Goal: Contribute content: Add original content to the website for others to see

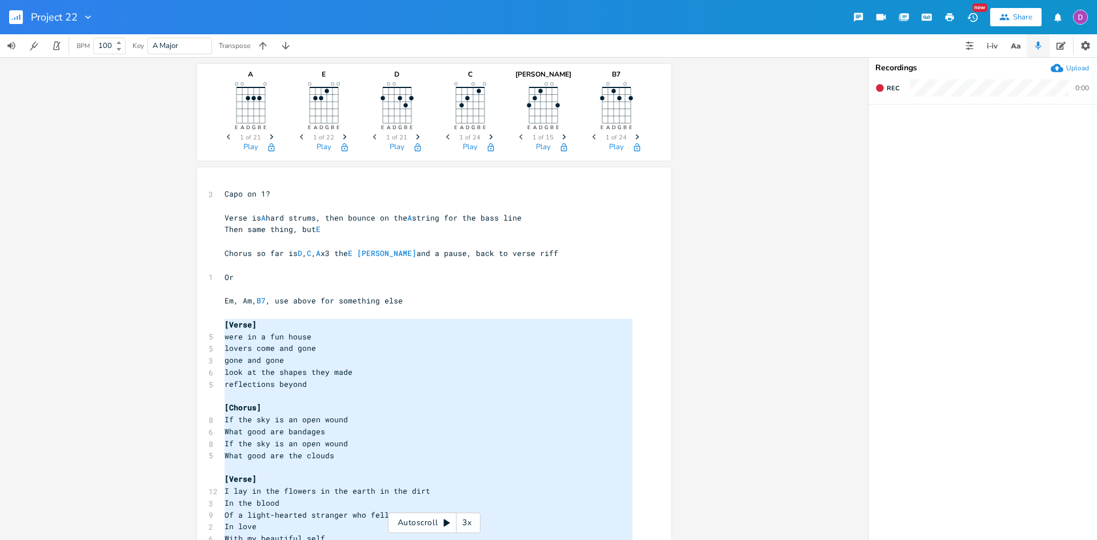
scroll to position [472, 0]
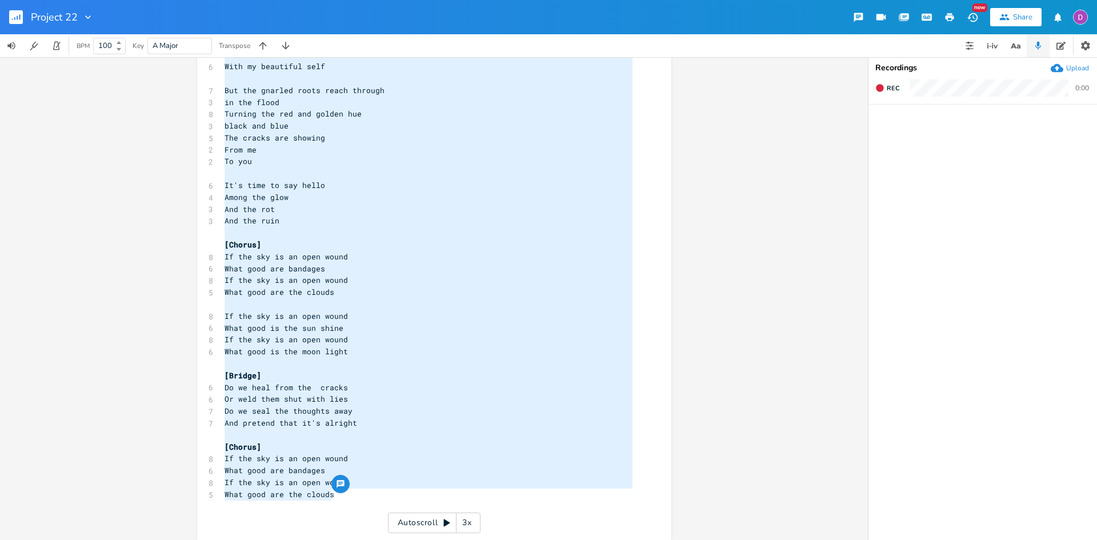
type textarea "[Verse] were in a fun house lovers come and gone gone and gone look at the shap…"
click at [779, 179] on div "A E A D G B E Previous 1 of 21 Next Play E E A D G B E Previous 1 of 22 Next Pl…" at bounding box center [434, 298] width 868 height 483
click at [364, 194] on pre "Among the glow" at bounding box center [428, 197] width 413 height 12
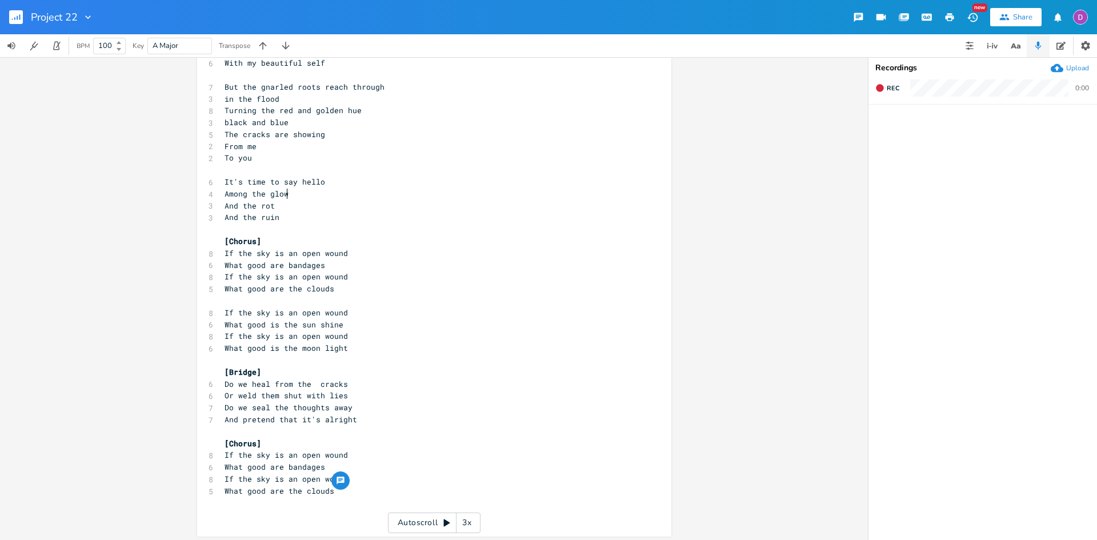
scroll to position [479, 0]
click at [367, 448] on pre "If the sky is an open wound" at bounding box center [428, 452] width 413 height 12
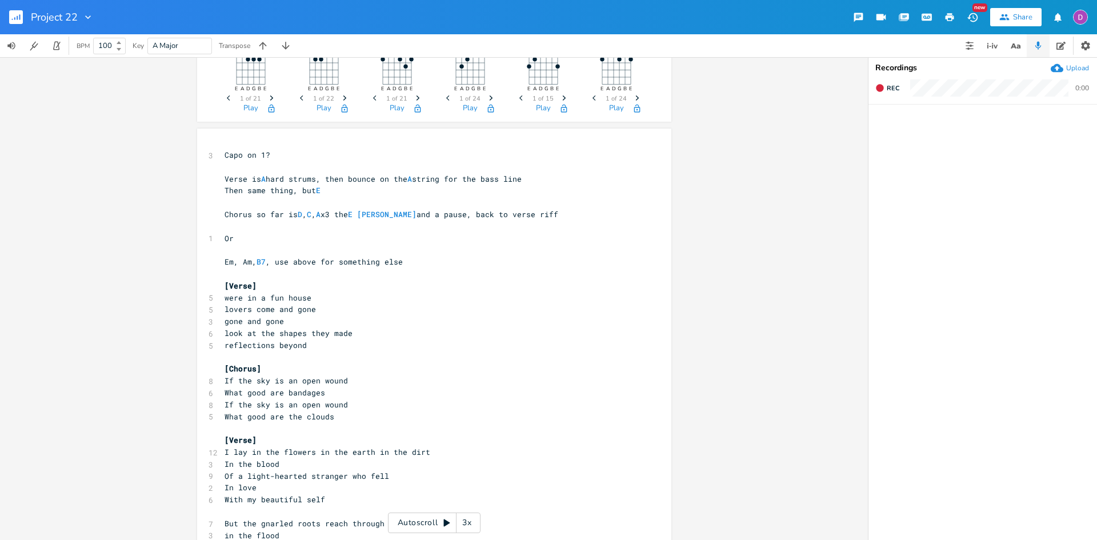
scroll to position [0, 0]
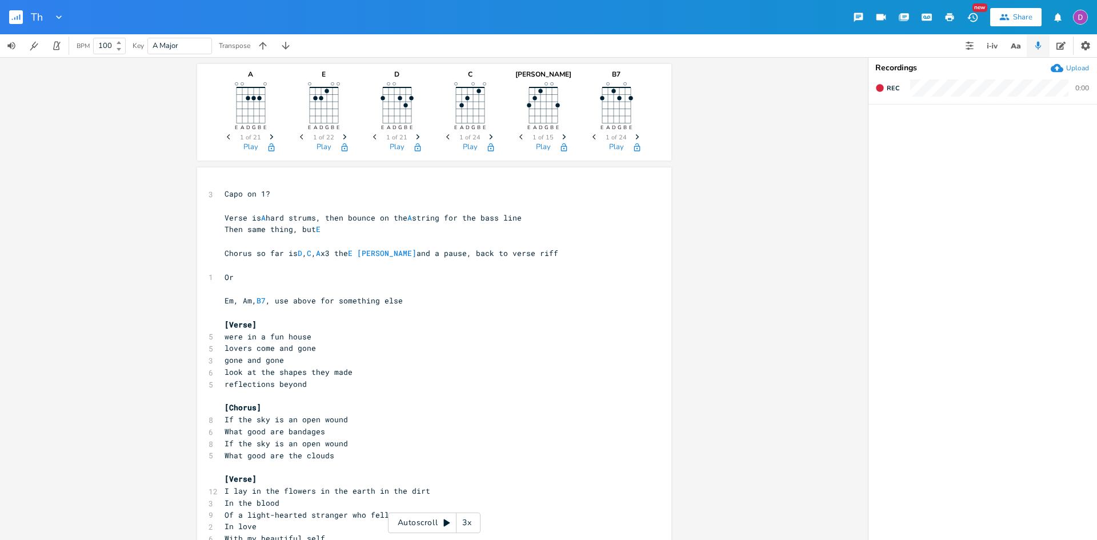
type input "T"
type input "What Good Is The Moonlight"
click at [208, 11] on div "What Good Is The Moonlight New Share" at bounding box center [548, 17] width 1097 height 34
click at [62, 10] on div "What Good Is The Moonlight" at bounding box center [106, 17] width 151 height 34
click at [20, 17] on icon "button" at bounding box center [19, 17] width 1 height 6
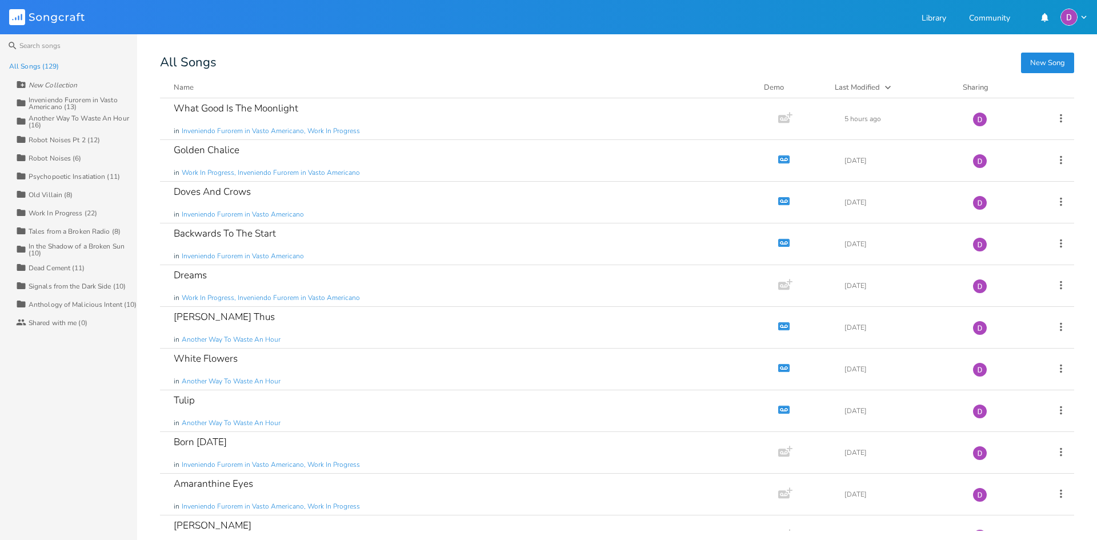
click at [56, 106] on div "Inveniendo Furorem in Vasto Americano (13)" at bounding box center [83, 104] width 109 height 14
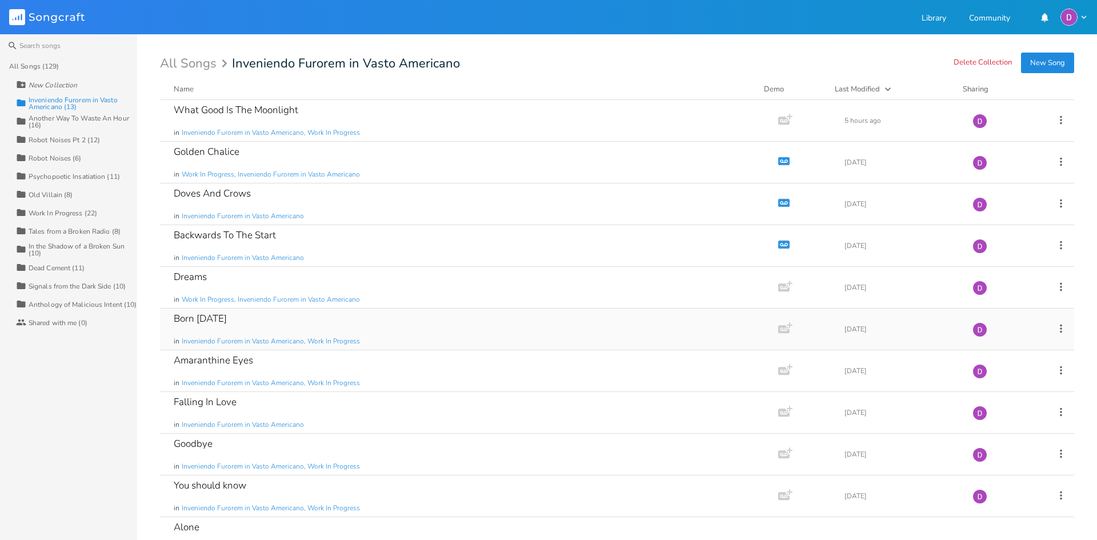
scroll to position [57, 0]
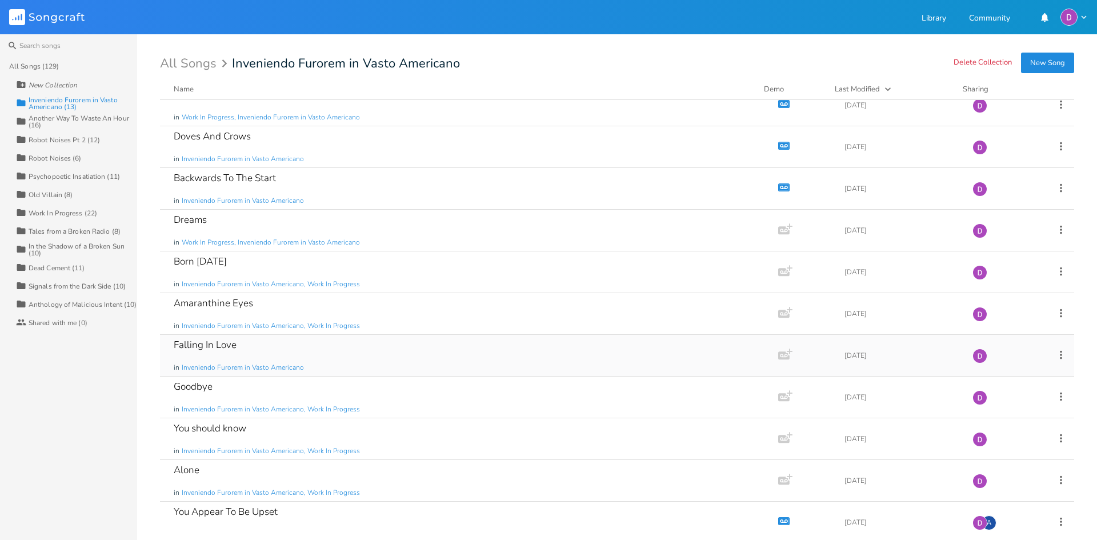
click at [310, 358] on div "Falling In Love in Inveniendo Furorem in Vasto Americano" at bounding box center [467, 355] width 586 height 41
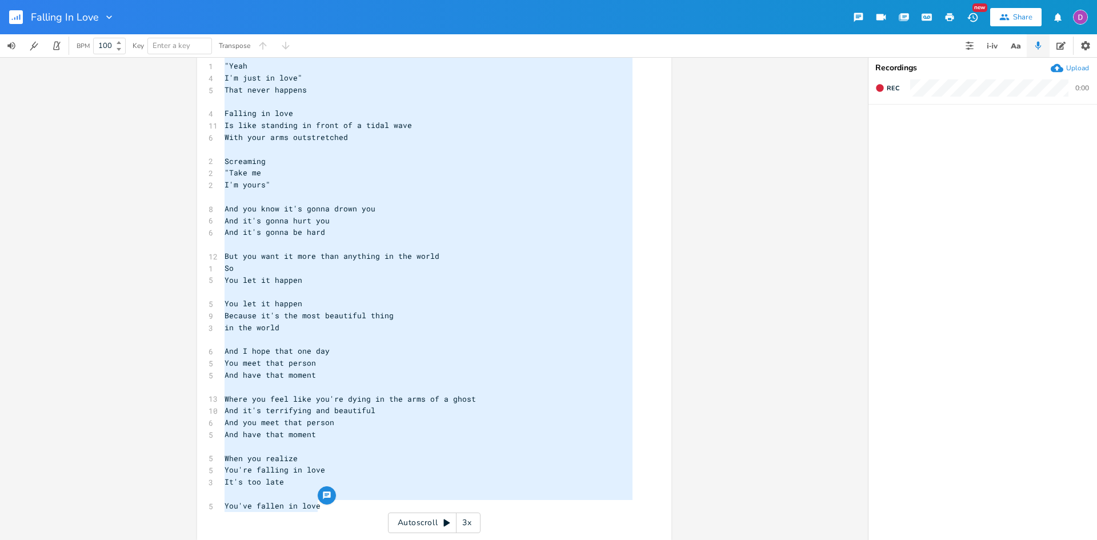
drag, startPoint x: 222, startPoint y: 101, endPoint x: 319, endPoint y: 506, distance: 417.0
click at [319, 506] on div "[Verse] 10 Falling in love is a feeling you get 12 Like when you fall off a mou…" at bounding box center [428, 95] width 413 height 855
type textarea "Falling in love is a feeling you get Like when you fall off a mountain and brea…"
click at [390, 155] on pre "Screaming" at bounding box center [428, 161] width 413 height 12
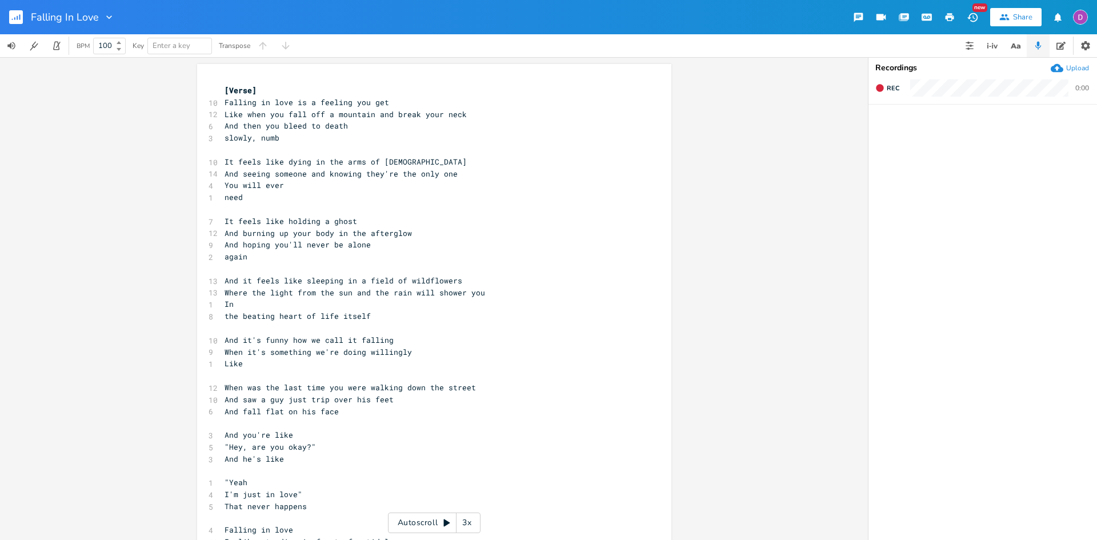
scroll to position [73, 0]
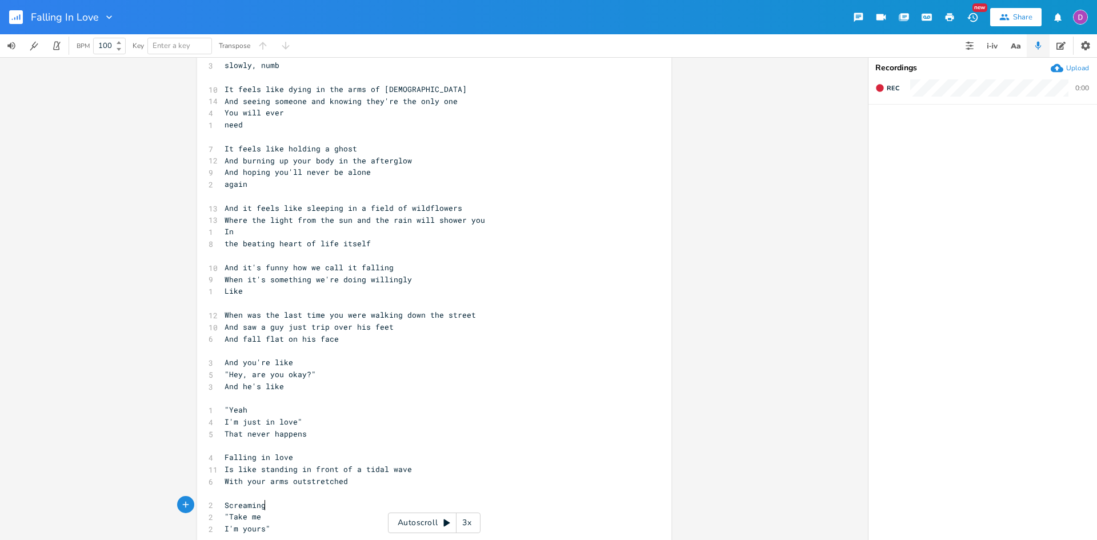
click at [19, 19] on icon "button" at bounding box center [19, 17] width 1 height 6
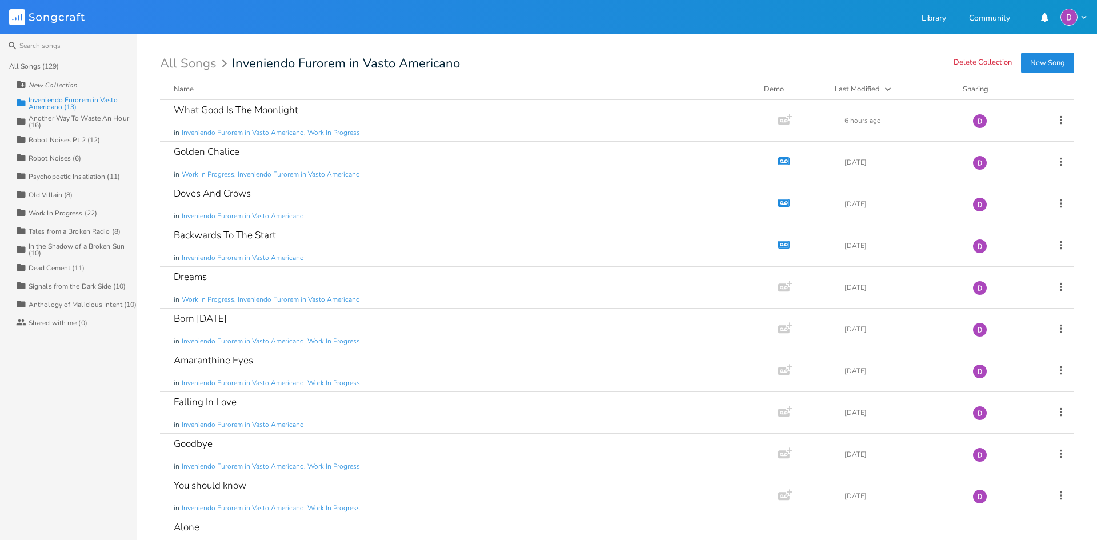
click at [54, 99] on div "Inveniendo Furorem in Vasto Americano (13)" at bounding box center [83, 104] width 109 height 14
click at [336, 134] on span "Inveniendo Furorem in Vasto Americano, Work In Progress" at bounding box center [271, 133] width 178 height 10
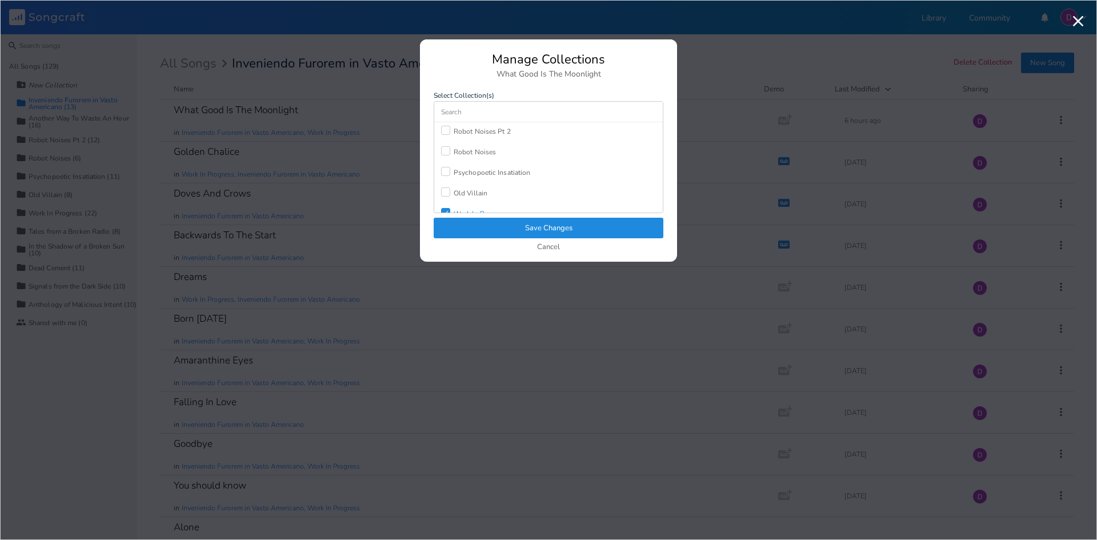
scroll to position [118, 0]
click at [479, 156] on div "Work In Progress" at bounding box center [481, 156] width 54 height 7
click at [550, 230] on button "Save Changes" at bounding box center [549, 228] width 230 height 21
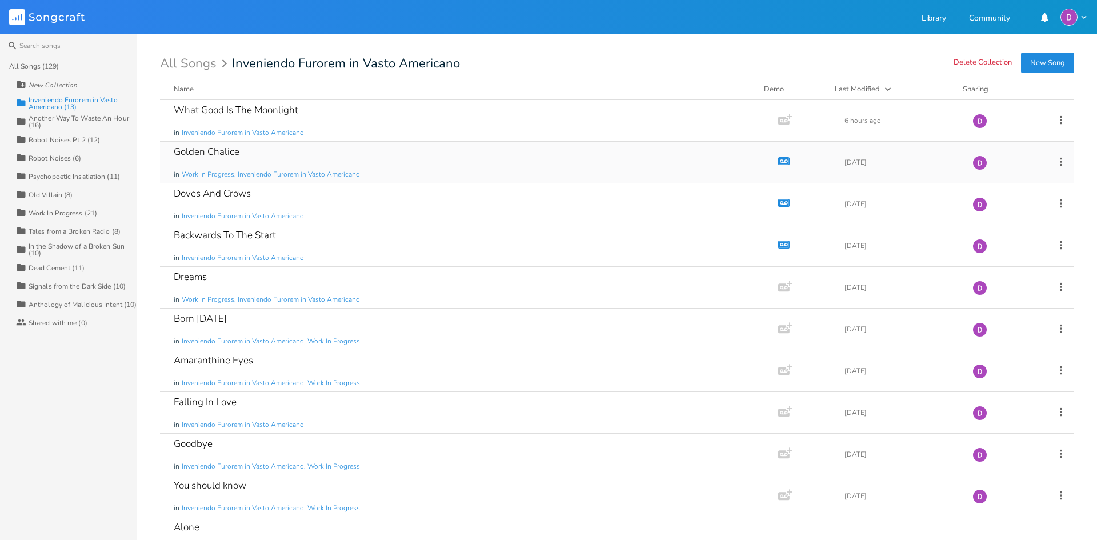
click at [341, 175] on span "Work In Progress, Inveniendo Furorem in Vasto Americano" at bounding box center [271, 175] width 178 height 10
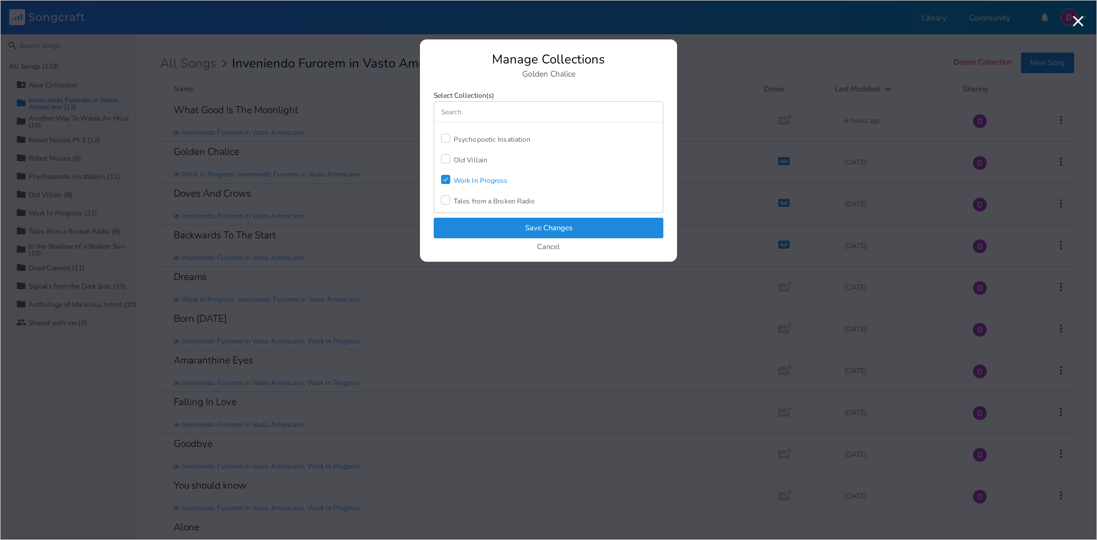
scroll to position [114, 0]
click at [445, 159] on icon "Check" at bounding box center [445, 158] width 7 height 7
click at [492, 227] on button "Save Changes" at bounding box center [549, 228] width 230 height 21
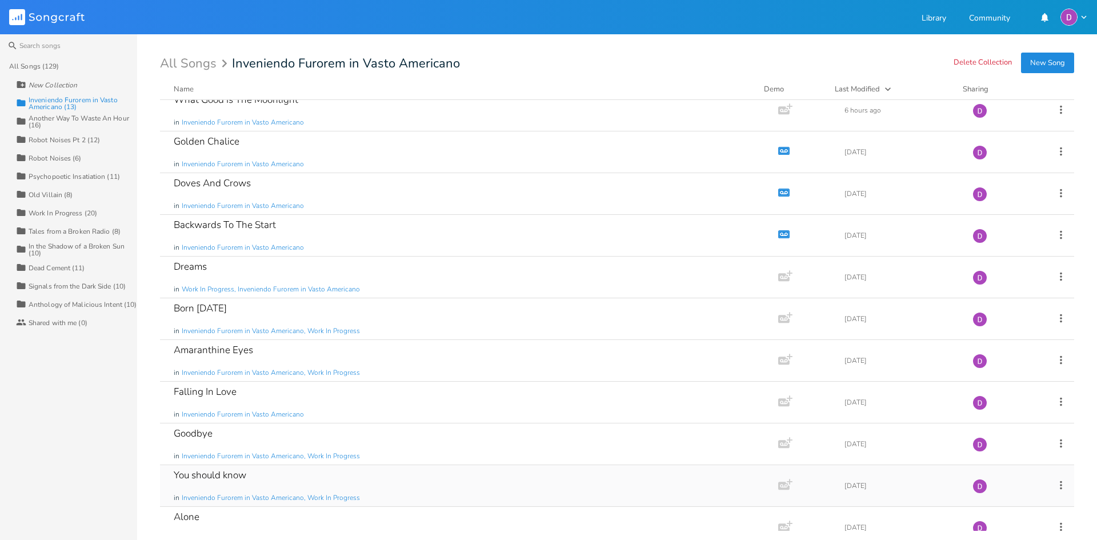
scroll to position [0, 0]
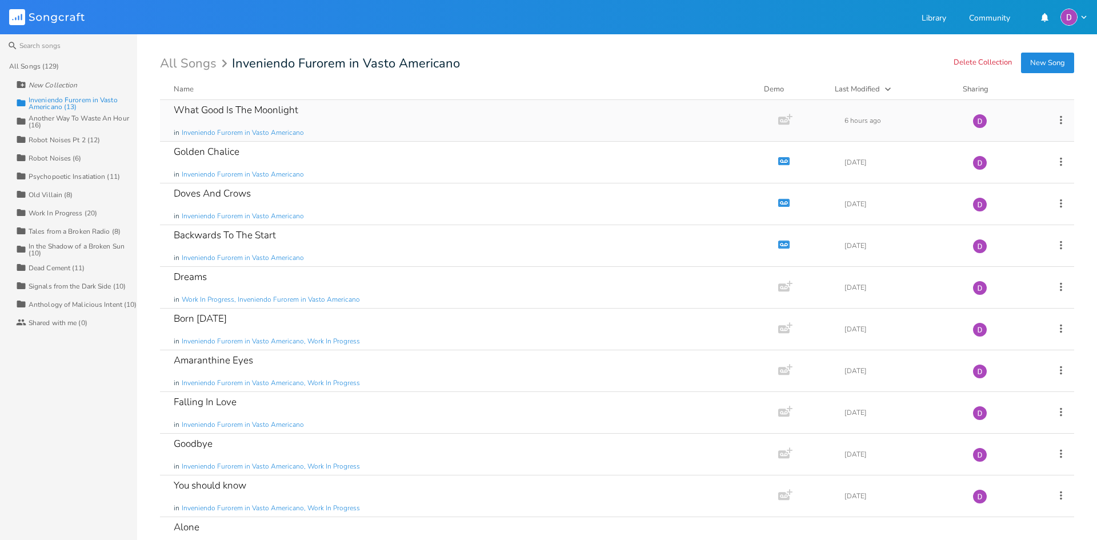
click at [285, 113] on div "What Good Is The Moonlight" at bounding box center [236, 110] width 125 height 10
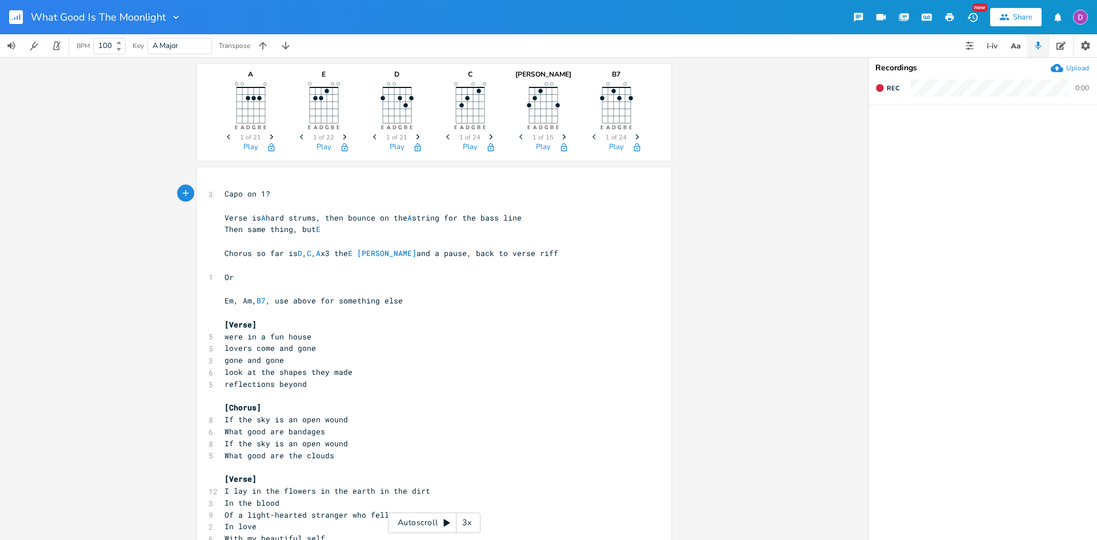
click at [1063, 62] on icon "button" at bounding box center [1057, 68] width 13 height 13
click at [922, 14] on button "Manage Demo" at bounding box center [926, 17] width 23 height 21
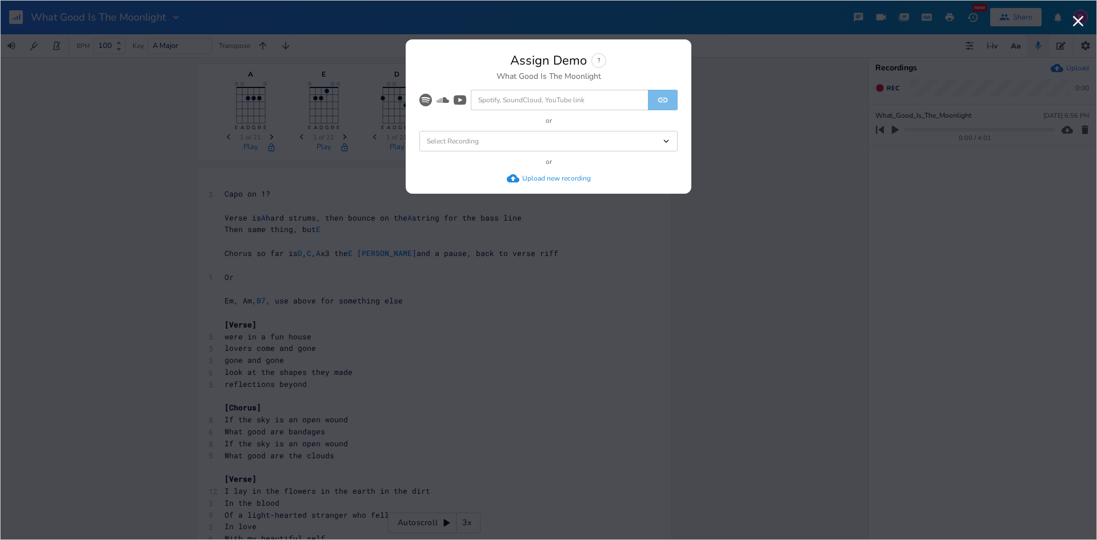
click at [496, 135] on div "Select Recording Dropdown" at bounding box center [548, 141] width 258 height 21
click at [494, 154] on li "What_Good_Is_The_Moonlight" at bounding box center [551, 161] width 254 height 21
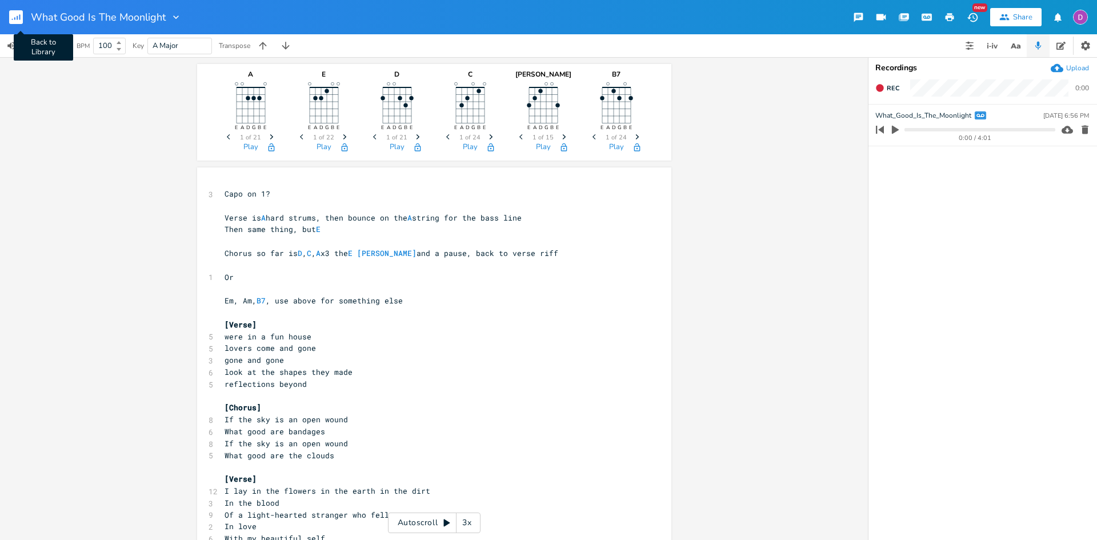
click at [14, 18] on rect "button" at bounding box center [16, 17] width 14 height 14
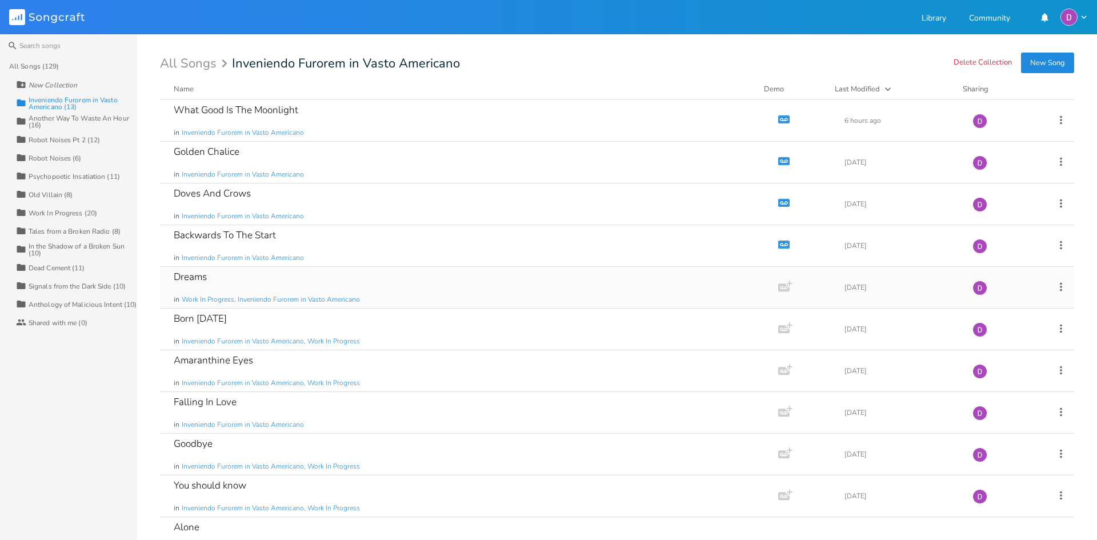
click at [431, 287] on div "Dreams in Work In Progress, Inveniendo Furorem in Vasto Americano" at bounding box center [467, 287] width 586 height 41
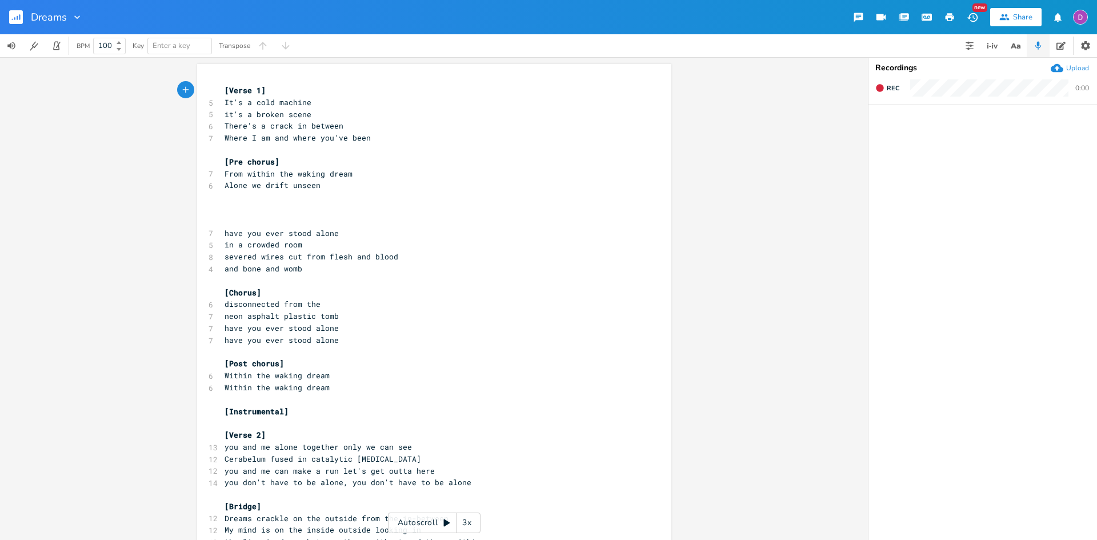
click at [13, 19] on rect "button" at bounding box center [16, 17] width 14 height 14
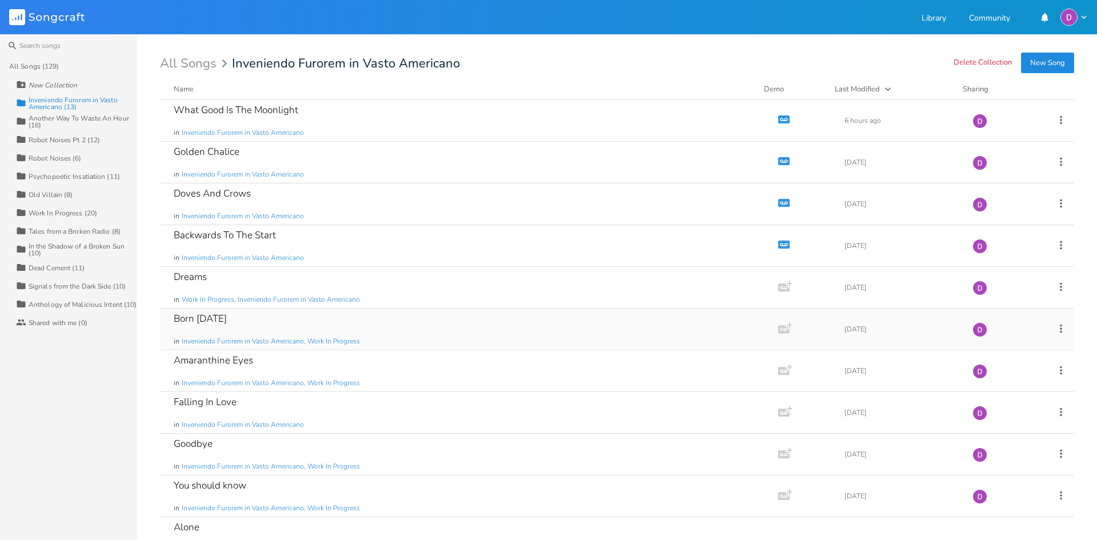
click at [340, 315] on div "Born [DATE] in Inveniendo Furorem in Vasto Americano, Work In Progress" at bounding box center [467, 329] width 586 height 41
